Goal: Check status: Check status

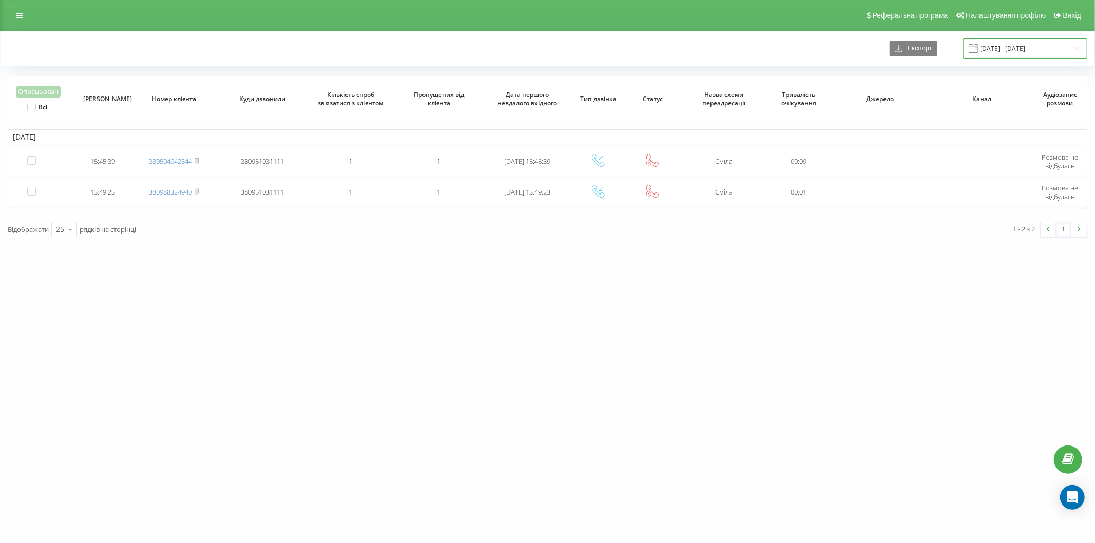
click at [988, 46] on input "[DATE] - [DATE]" at bounding box center [1025, 49] width 124 height 20
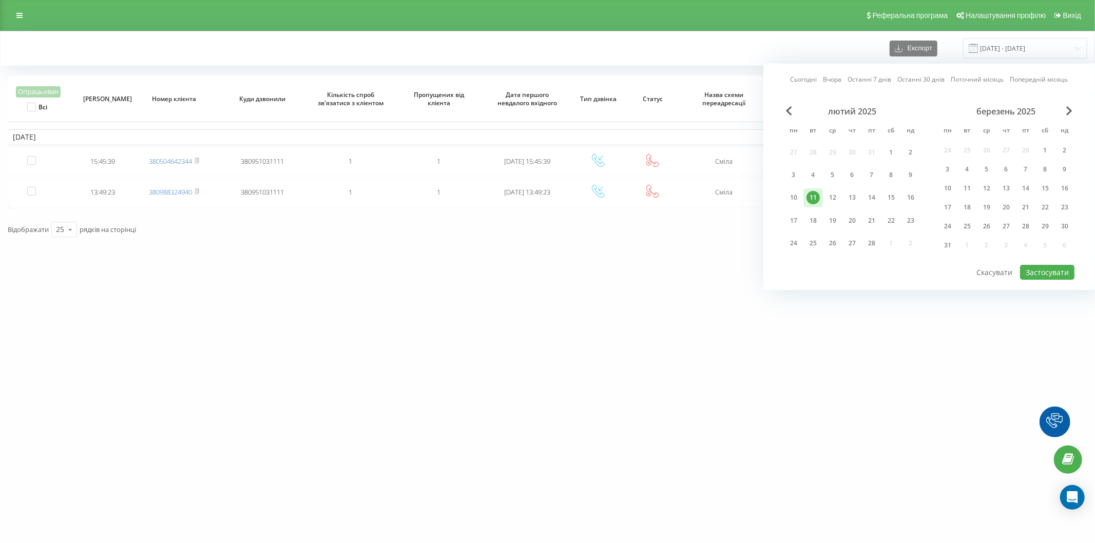
click at [1069, 105] on div "Сьогодні Вчора Останні 7 днів Останні 30 днів Поточний місяць Попередній місяць…" at bounding box center [929, 177] width 332 height 226
click at [1069, 112] on span "Next Month" at bounding box center [1069, 110] width 6 height 9
click at [1068, 112] on span "Next Month" at bounding box center [1069, 110] width 6 height 9
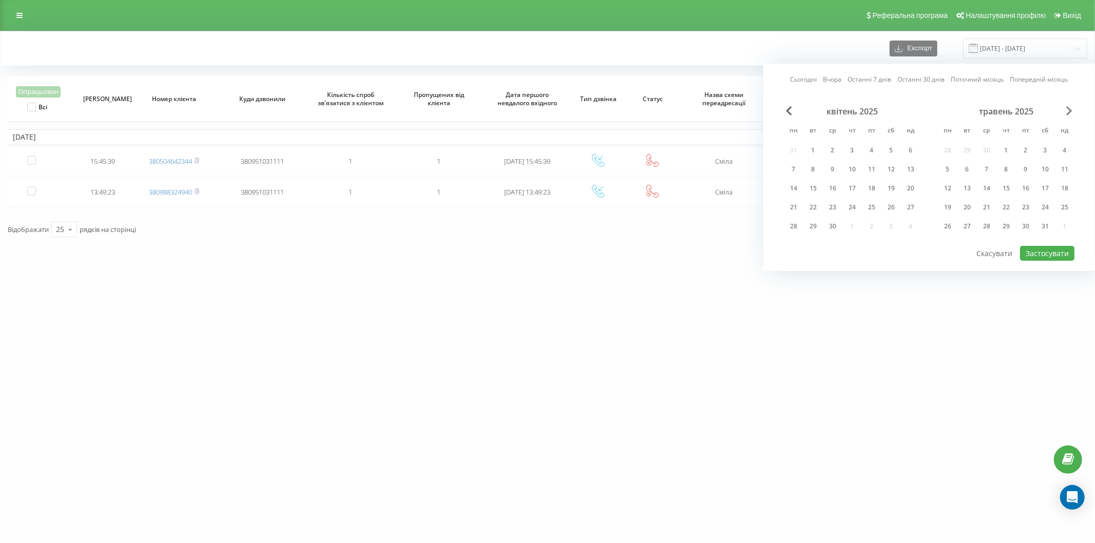
click at [1068, 112] on span "Next Month" at bounding box center [1069, 110] width 6 height 9
click at [961, 208] on div "23" at bounding box center [967, 207] width 13 height 13
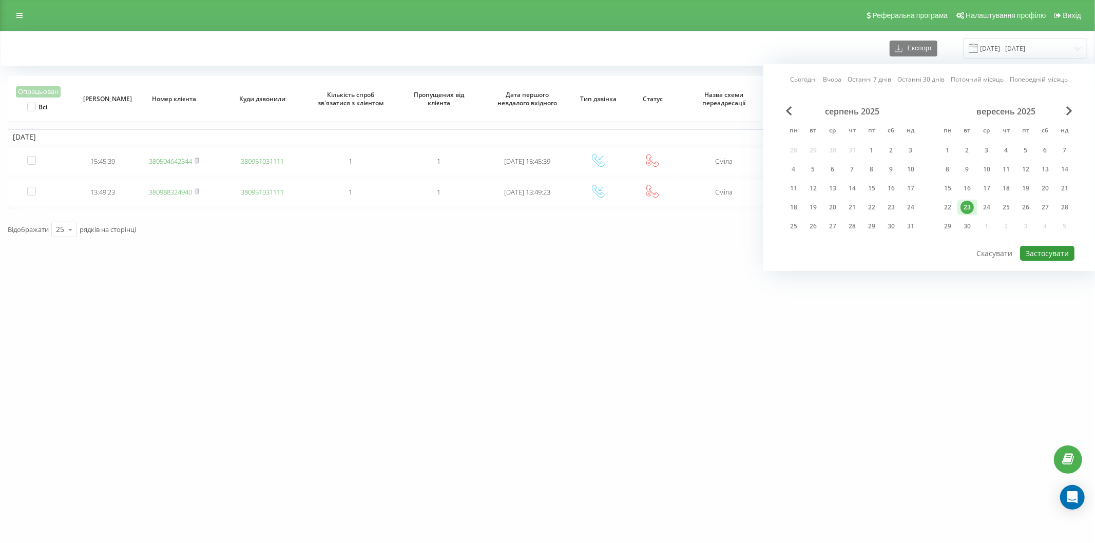
click at [1043, 247] on button "Застосувати" at bounding box center [1047, 253] width 54 height 15
type input "[DATE] - [DATE]"
